Goal: Information Seeking & Learning: Learn about a topic

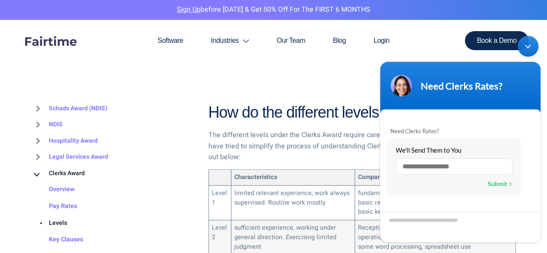
scroll to position [476, 0]
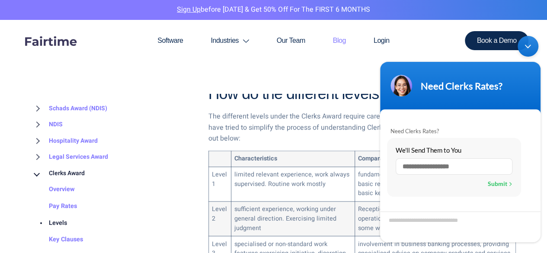
click at [334, 58] on link "Blog" at bounding box center [339, 41] width 41 height 42
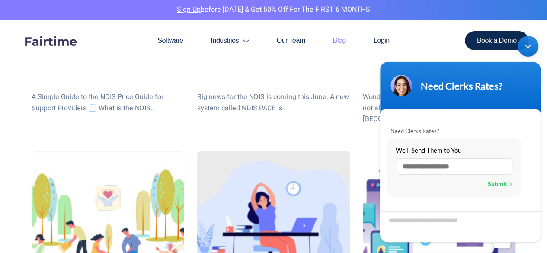
scroll to position [562, 0]
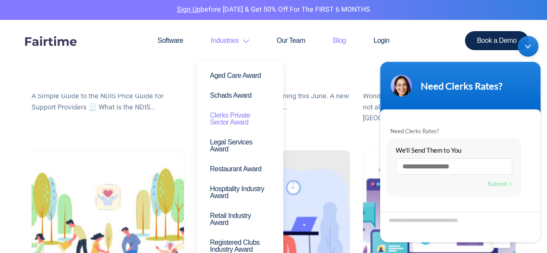
click at [227, 114] on link "Clerks Private Sector Award" at bounding box center [240, 119] width 74 height 27
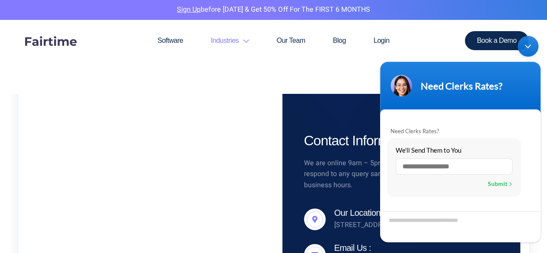
scroll to position [1687, 0]
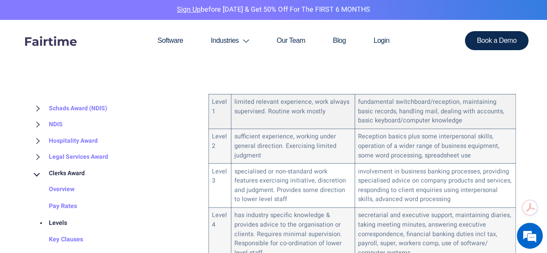
scroll to position [562, 0]
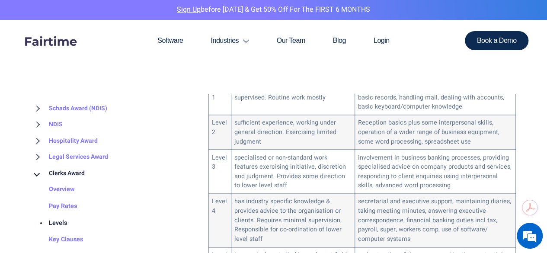
click at [155, 207] on li "Pay Rates" at bounding box center [114, 206] width 164 height 17
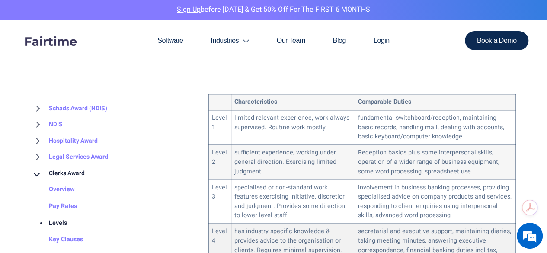
scroll to position [519, 0]
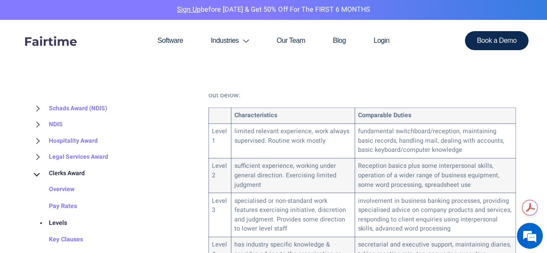
click at [144, 74] on section "Software Industries Aged Care Award Schads Award Clerks Private Sector Award Le…" at bounding box center [273, 57] width 547 height 74
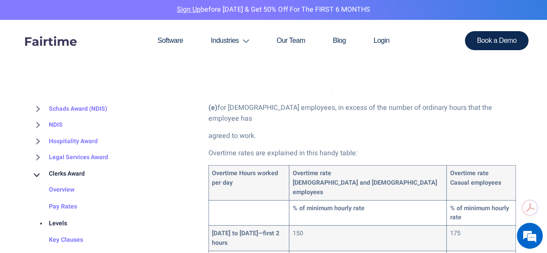
scroll to position [1081, 0]
